Goal: Task Accomplishment & Management: Use online tool/utility

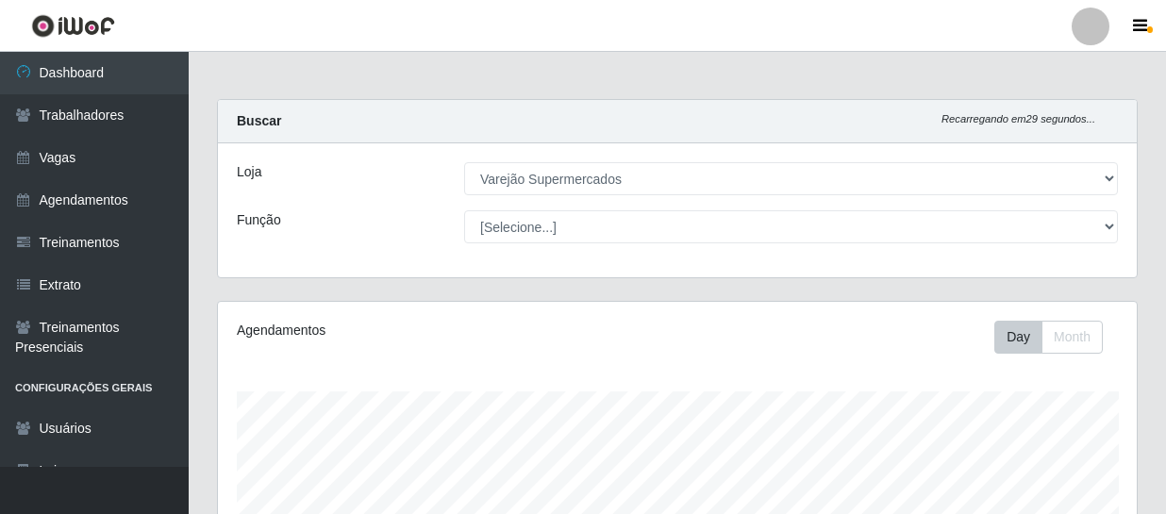
select select "237"
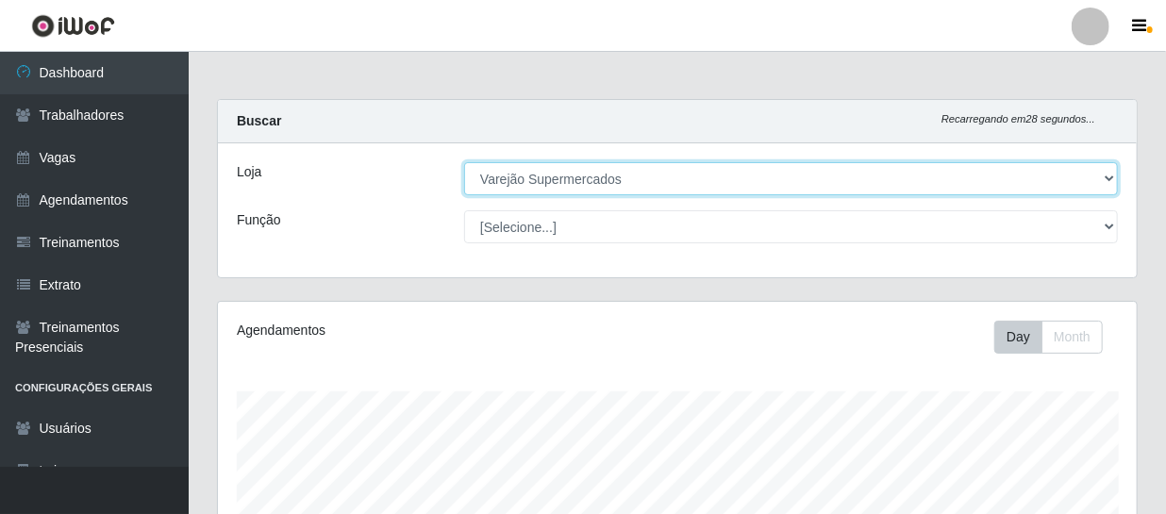
click at [683, 189] on select "[Selecione...] Varejão Supermercados" at bounding box center [791, 178] width 654 height 33
click at [464, 162] on select "[Selecione...] Varejão Supermercados" at bounding box center [791, 178] width 654 height 33
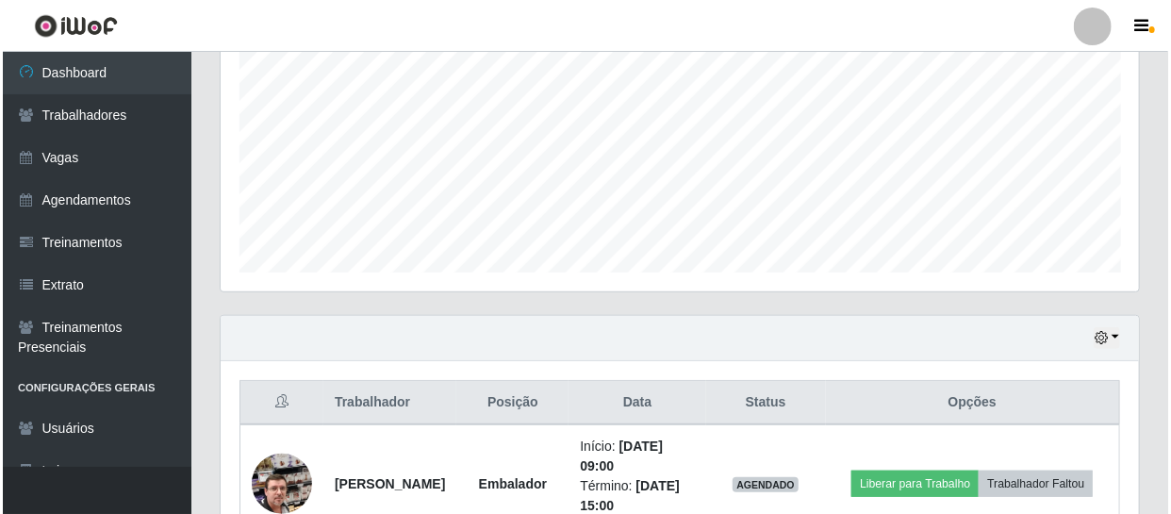
scroll to position [701, 0]
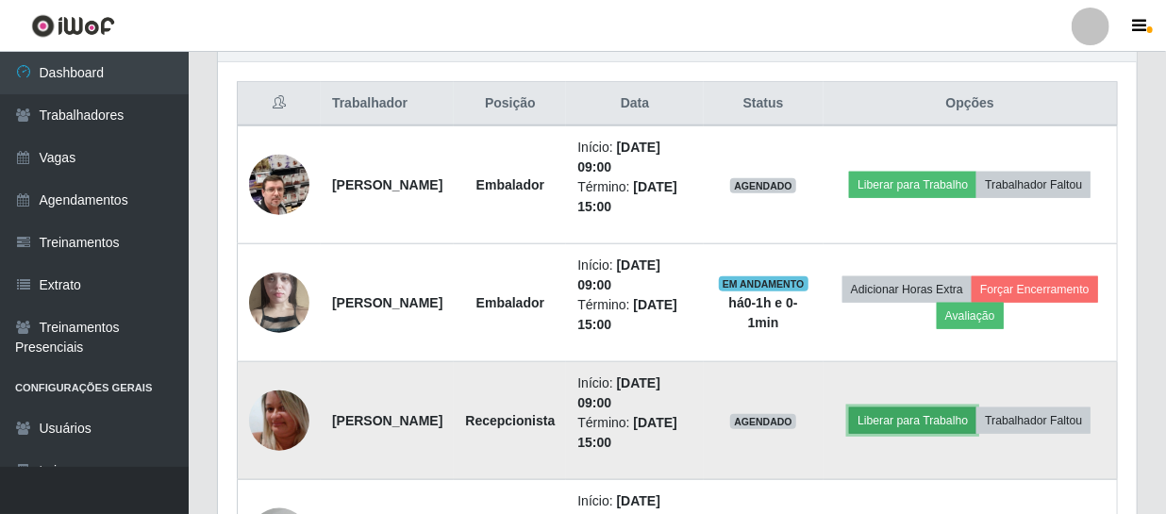
click at [950, 407] on button "Liberar para Trabalho" at bounding box center [912, 420] width 127 height 26
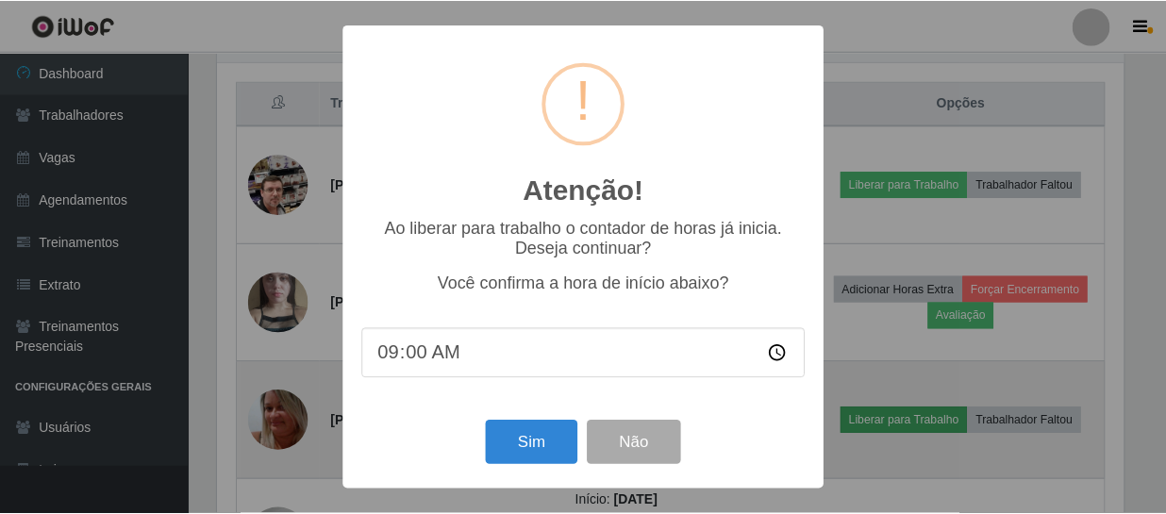
scroll to position [391, 910]
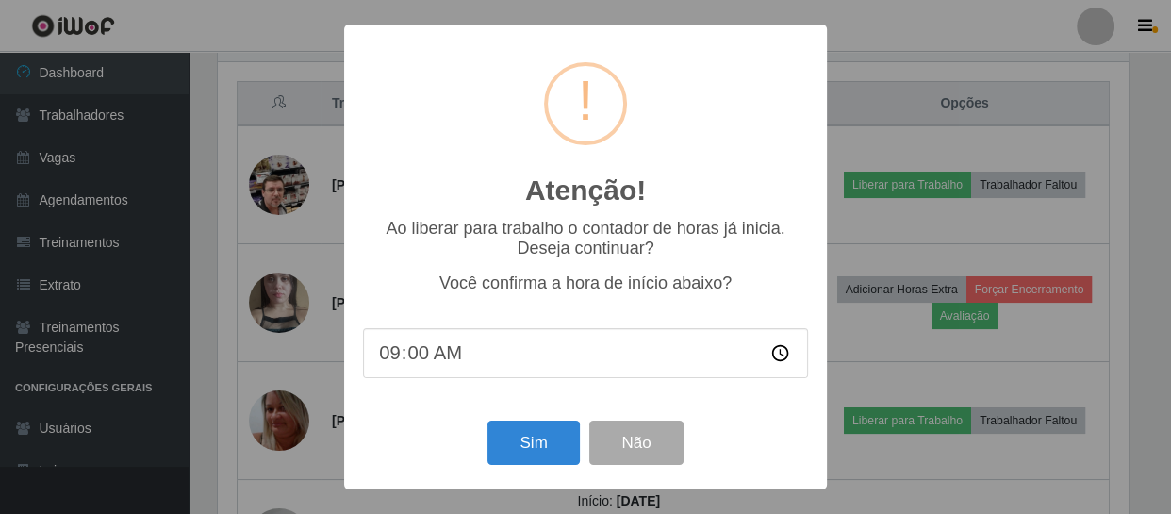
click at [290, 407] on div "Atenção! × Ao liberar para trabalho o contador de horas já inicia. Deseja conti…" at bounding box center [585, 257] width 1171 height 514
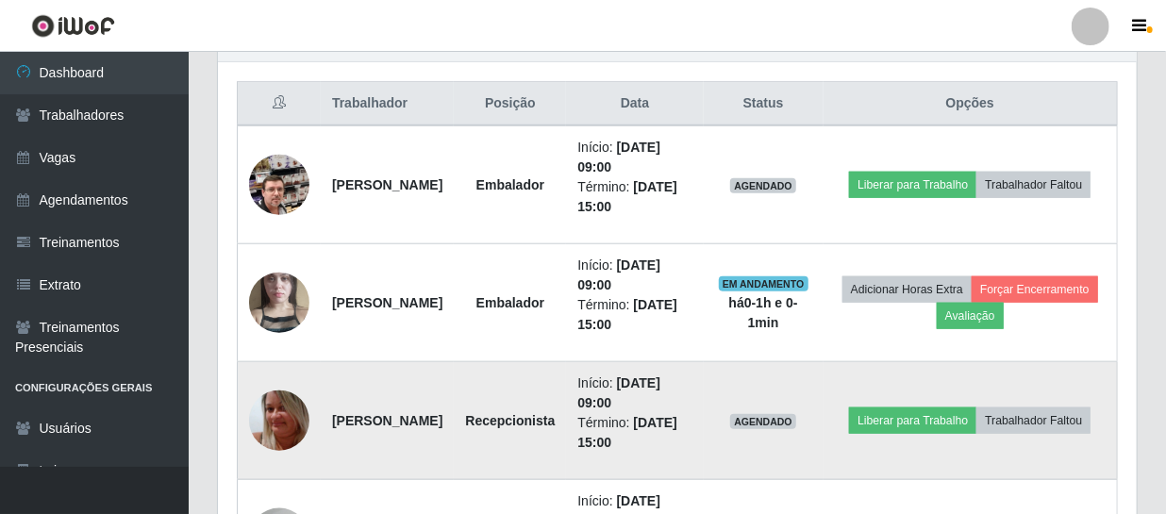
scroll to position [391, 919]
click at [961, 407] on button "Liberar para Trabalho" at bounding box center [912, 420] width 127 height 26
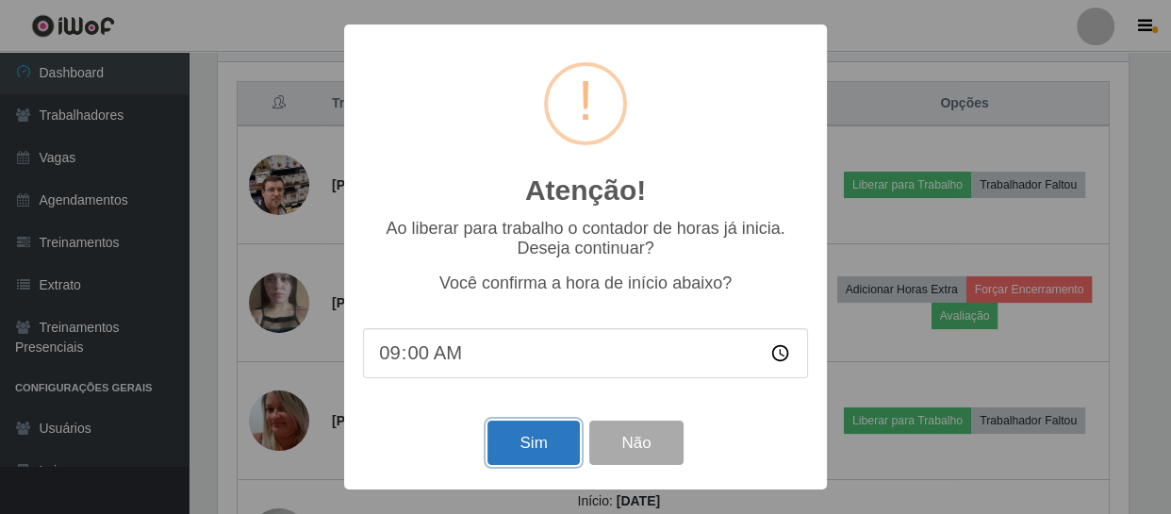
click at [514, 448] on button "Sim" at bounding box center [533, 443] width 91 height 44
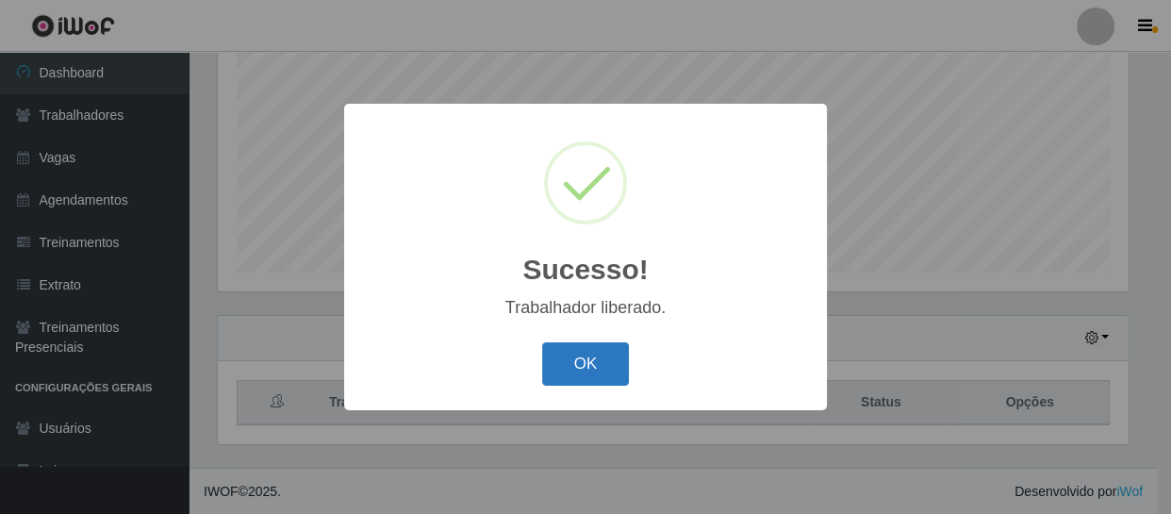
click at [600, 361] on button "OK" at bounding box center [586, 364] width 88 height 44
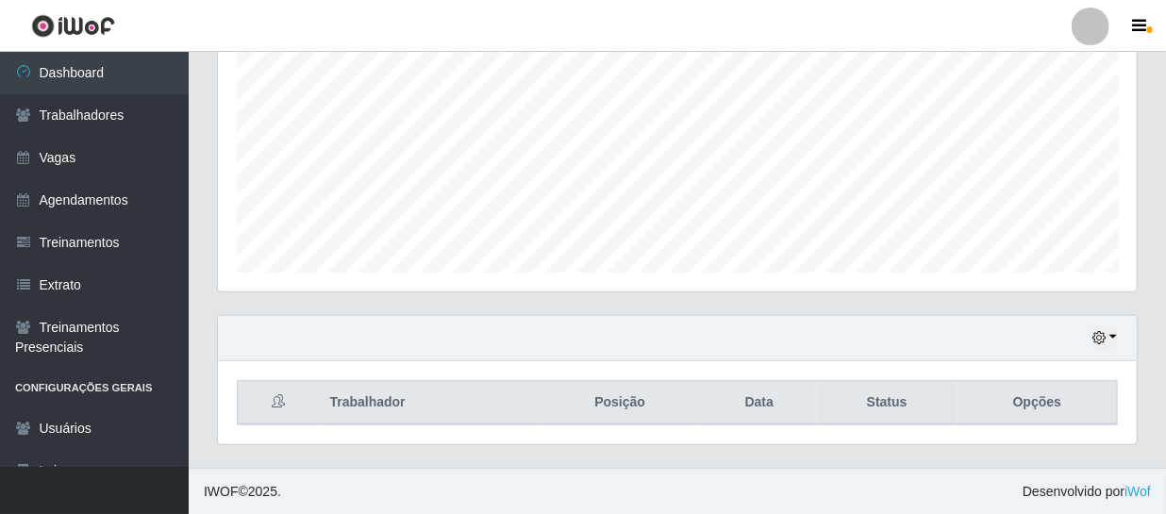
scroll to position [0, 0]
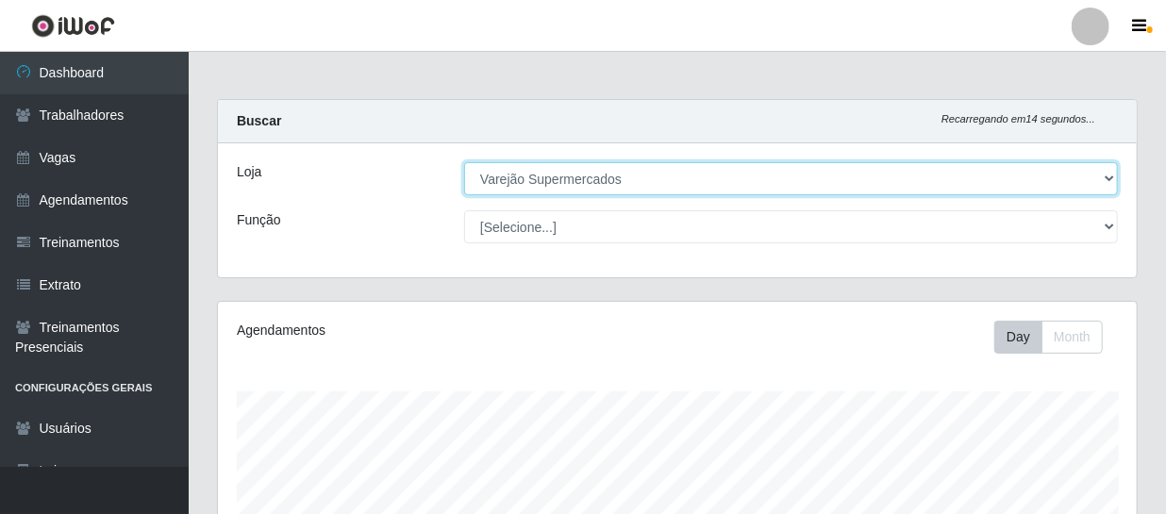
click at [727, 174] on select "[Selecione...] Varejão Supermercados" at bounding box center [791, 178] width 654 height 33
click at [464, 162] on select "[Selecione...] Varejão Supermercados" at bounding box center [791, 178] width 654 height 33
click at [617, 178] on select "[Selecione...] Varejão Supermercados" at bounding box center [791, 178] width 654 height 33
click at [464, 162] on select "[Selecione...] Varejão Supermercados" at bounding box center [791, 178] width 654 height 33
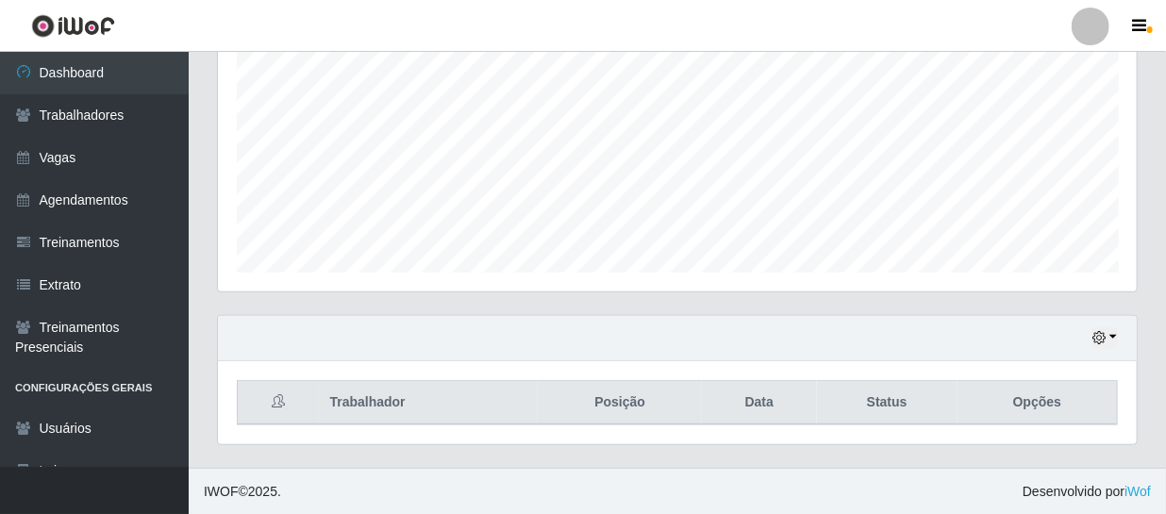
scroll to position [58, 0]
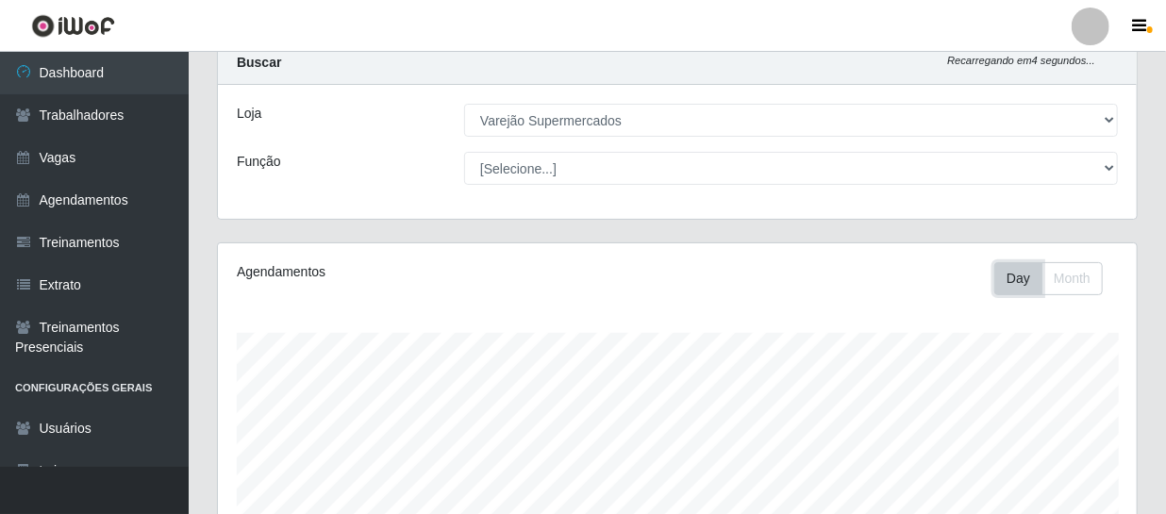
click at [1021, 282] on button "Day" at bounding box center [1018, 278] width 48 height 33
click at [1072, 269] on button "Month" at bounding box center [1071, 278] width 61 height 33
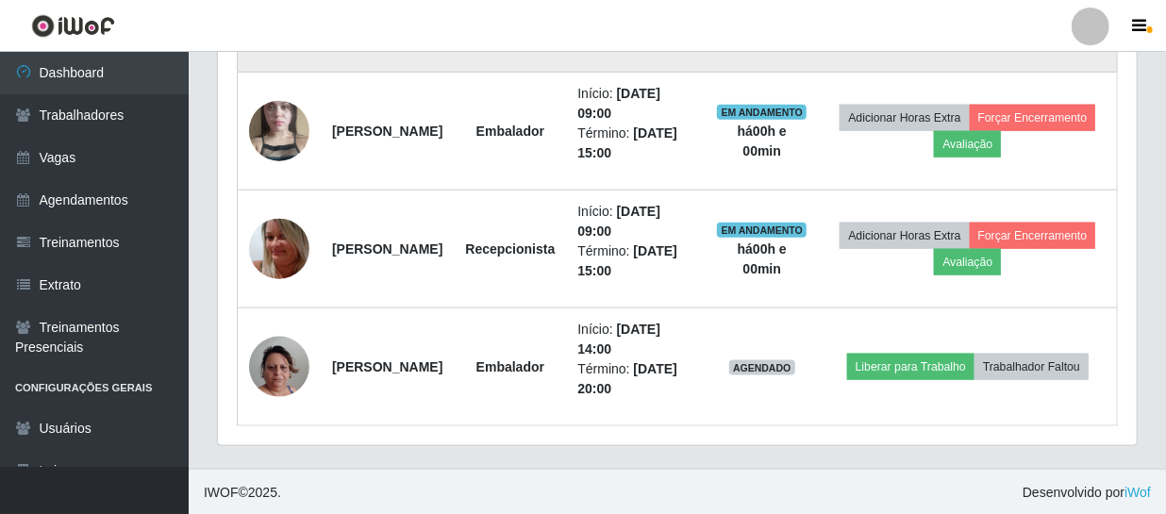
scroll to position [529, 0]
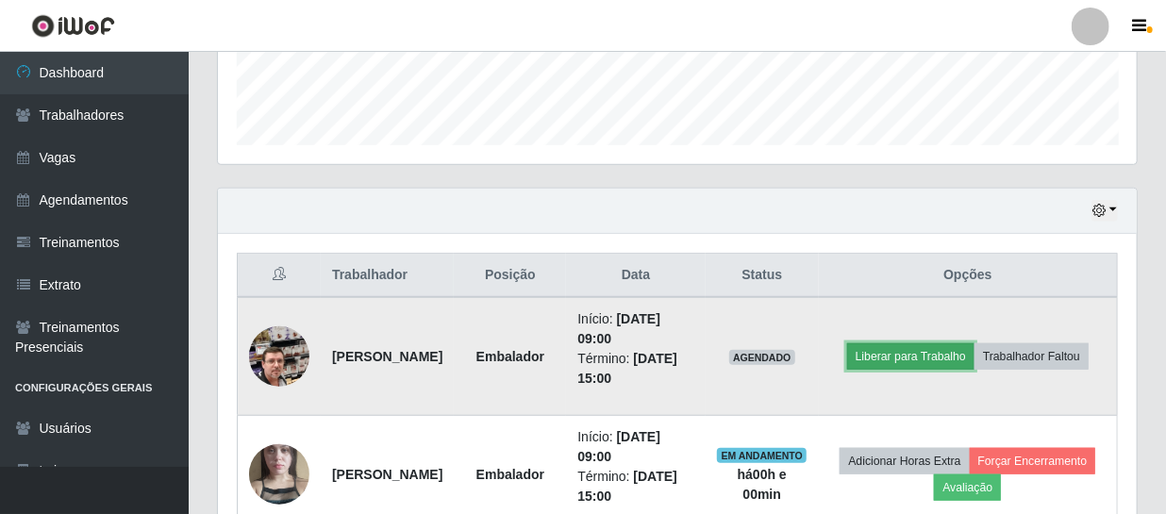
click at [962, 343] on button "Liberar para Trabalho" at bounding box center [910, 356] width 127 height 26
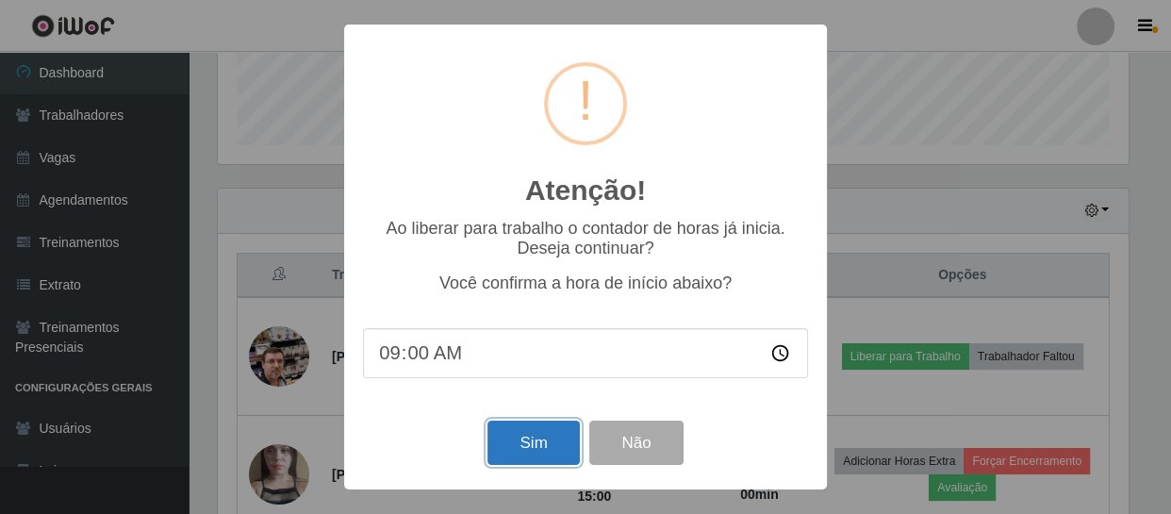
click at [546, 447] on button "Sim" at bounding box center [533, 443] width 91 height 44
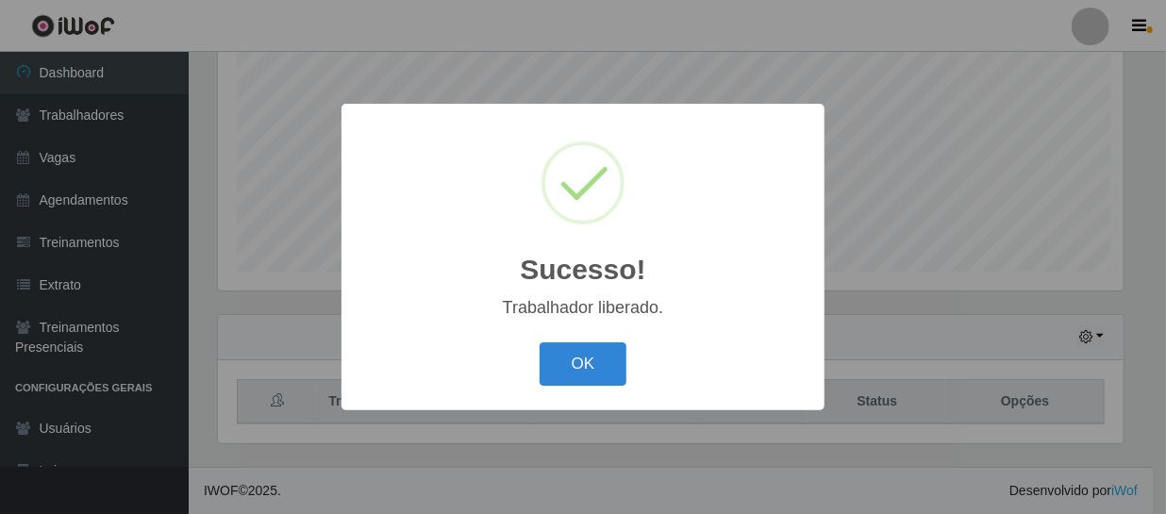
scroll to position [0, 0]
click at [590, 365] on button "OK" at bounding box center [586, 364] width 88 height 44
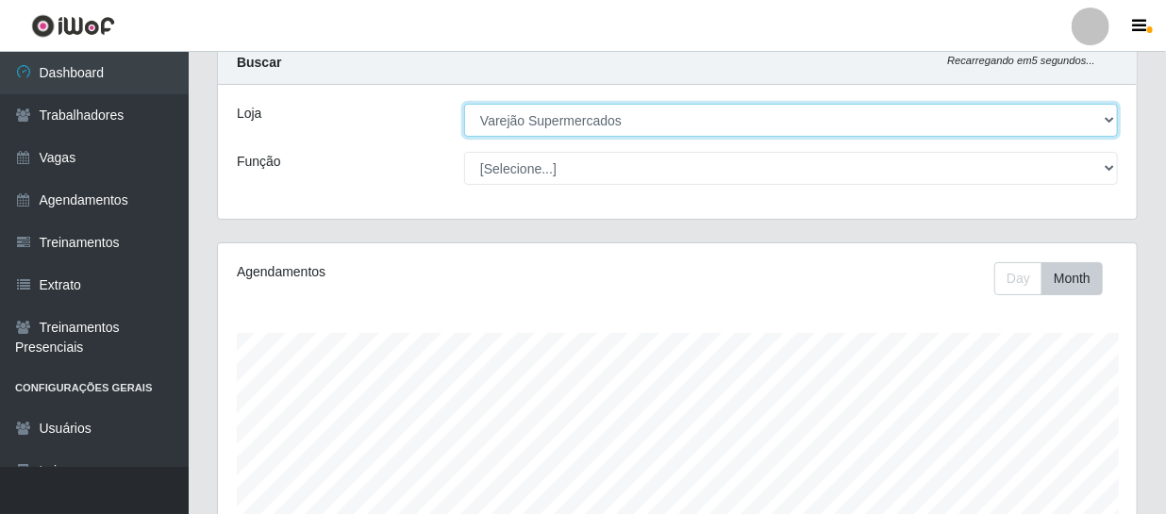
click at [572, 118] on select "[Selecione...] Varejão Supermercados" at bounding box center [791, 120] width 654 height 33
click at [464, 104] on select "[Selecione...] Varejão Supermercados" at bounding box center [791, 120] width 654 height 33
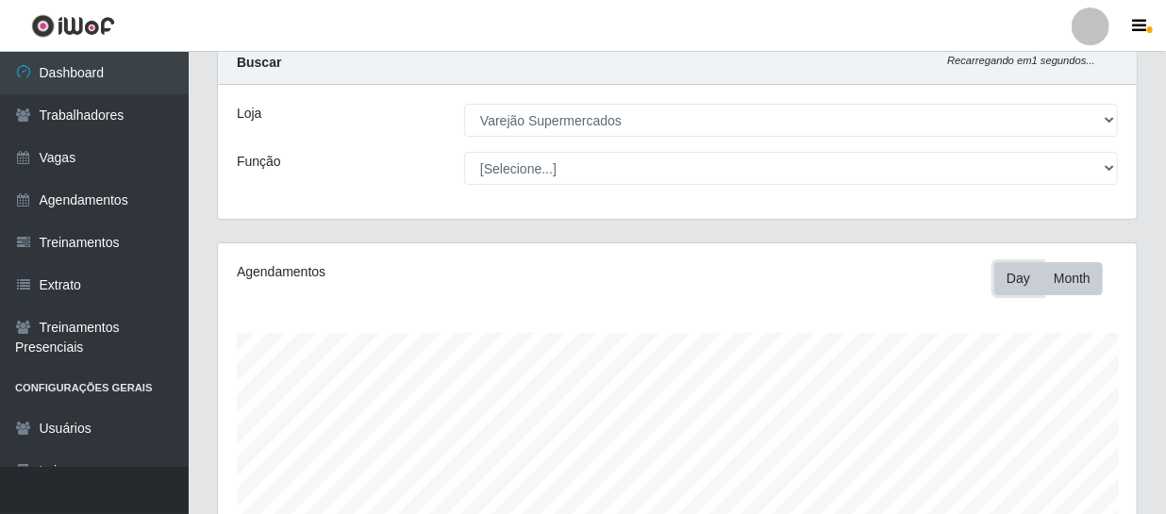
drag, startPoint x: 1017, startPoint y: 274, endPoint x: 1020, endPoint y: 264, distance: 9.8
click at [1017, 274] on button "Day" at bounding box center [1018, 278] width 48 height 33
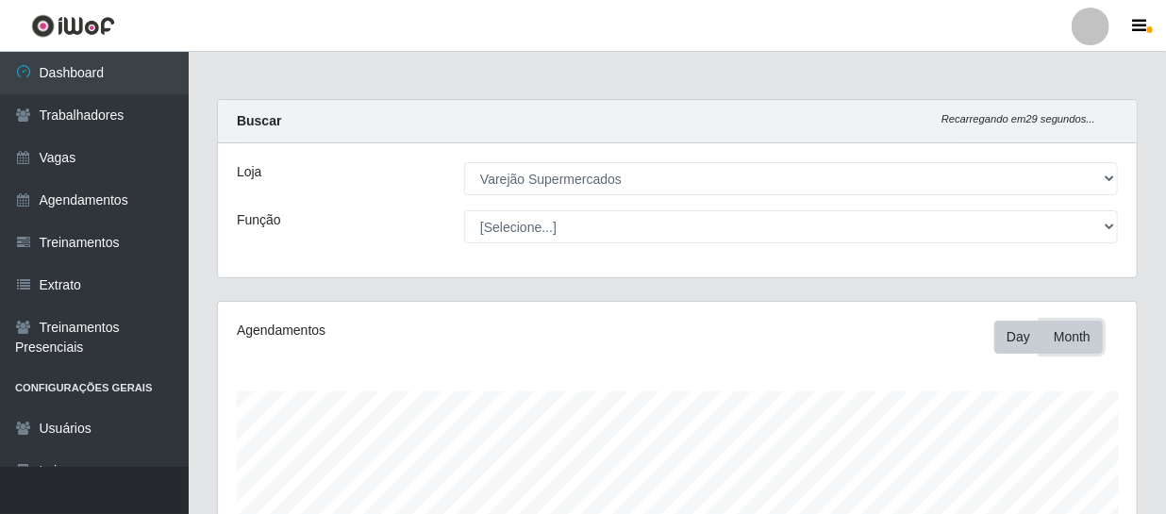
click at [1073, 328] on button "Month" at bounding box center [1071, 337] width 61 height 33
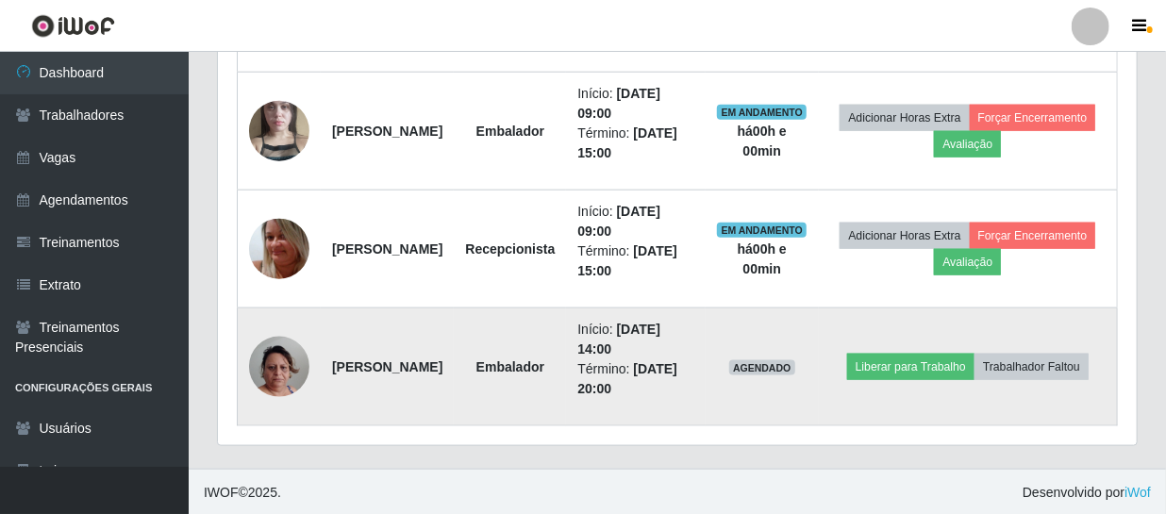
click at [290, 367] on img at bounding box center [279, 367] width 60 height 108
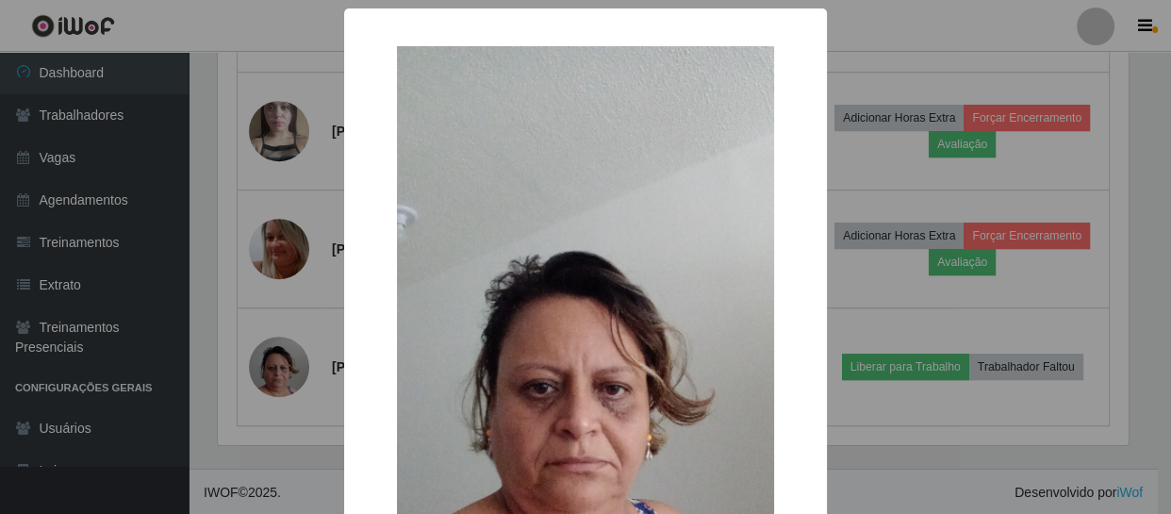
click at [305, 368] on div "× OK Cancel" at bounding box center [585, 257] width 1171 height 514
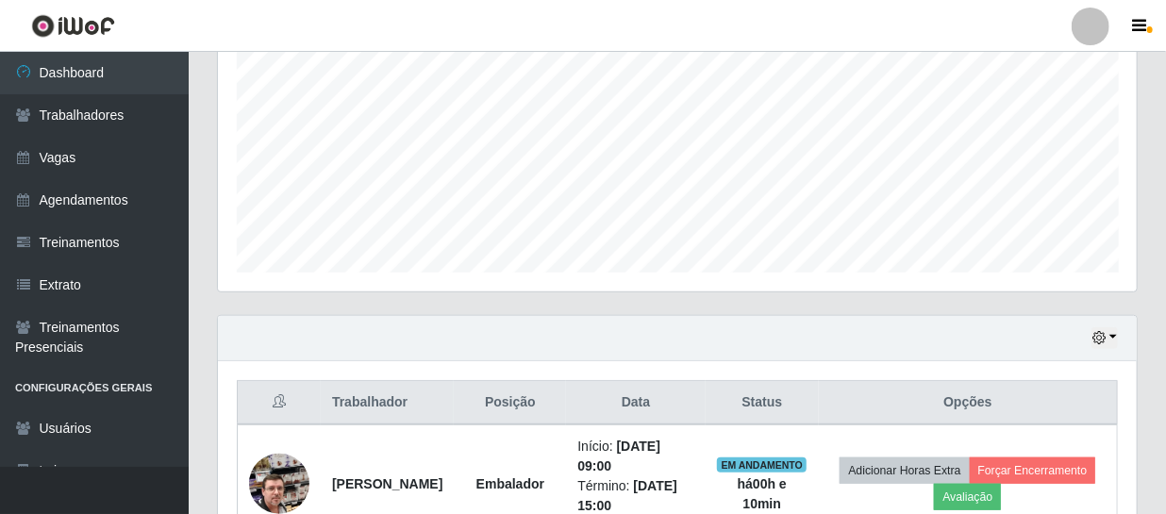
scroll to position [872, 0]
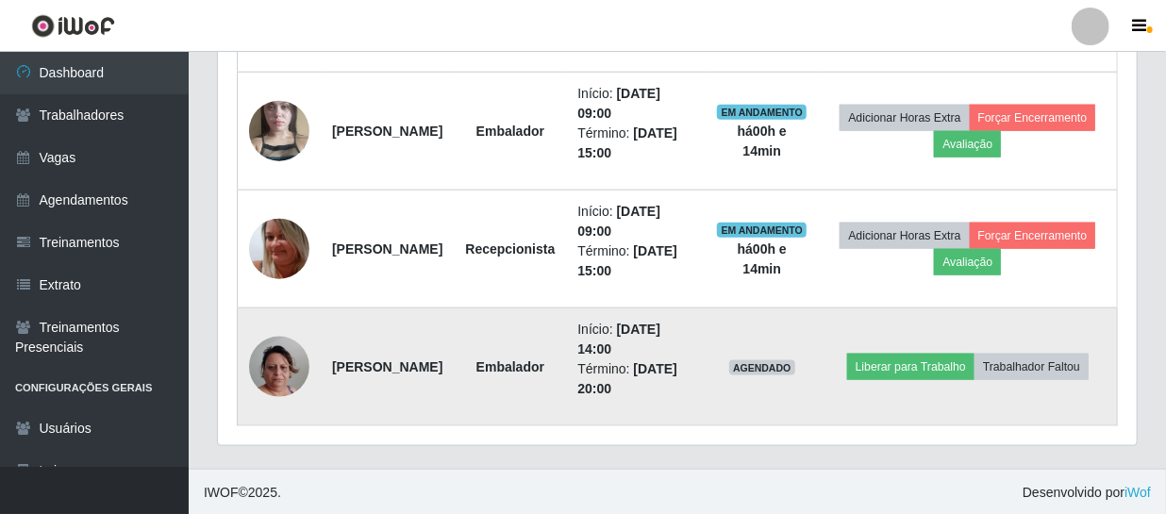
drag, startPoint x: 871, startPoint y: 412, endPoint x: 871, endPoint y: 380, distance: 32.1
click at [872, 383] on div "Trabalhador Posição Data Status Opções [PERSON_NAME] Junior Embalador Início: […" at bounding box center [677, 168] width 919 height 555
